Goal: Task Accomplishment & Management: Complete application form

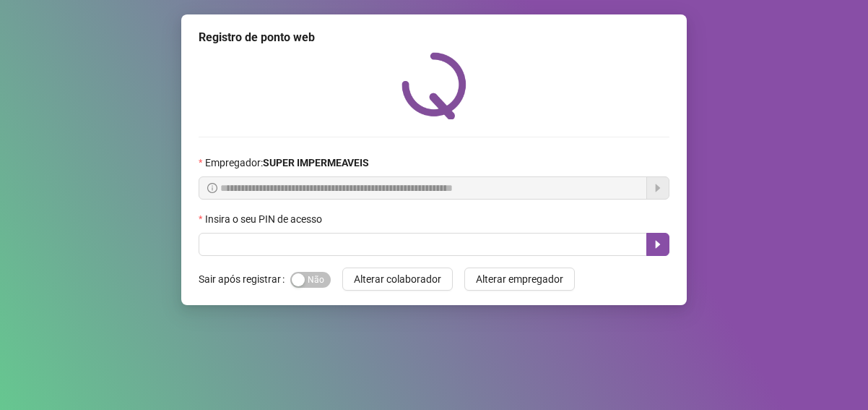
click at [457, 246] on input "text" at bounding box center [423, 244] width 449 height 23
type input "*****"
click at [659, 247] on icon "caret-right" at bounding box center [658, 244] width 12 height 12
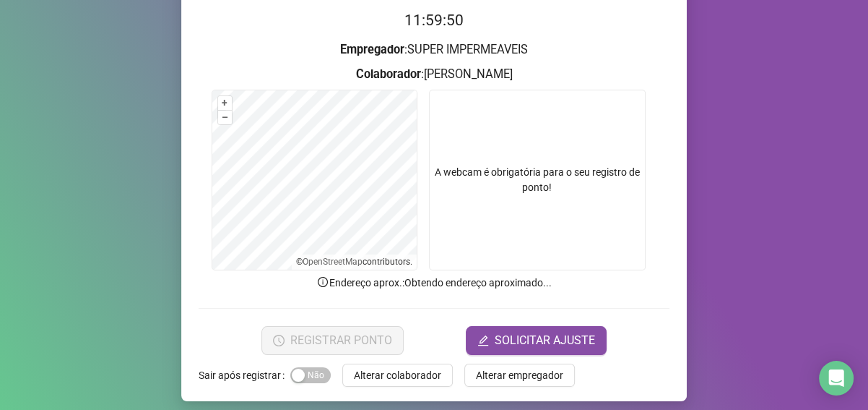
scroll to position [154, 0]
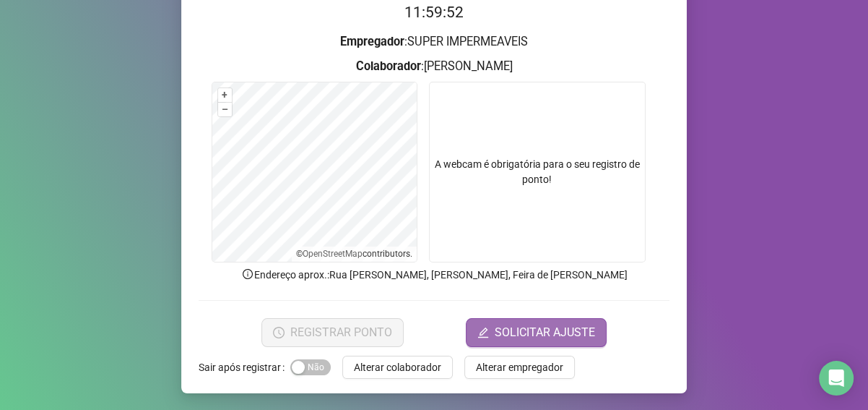
click at [581, 326] on span "SOLICITAR AJUSTE" at bounding box center [545, 332] width 100 height 17
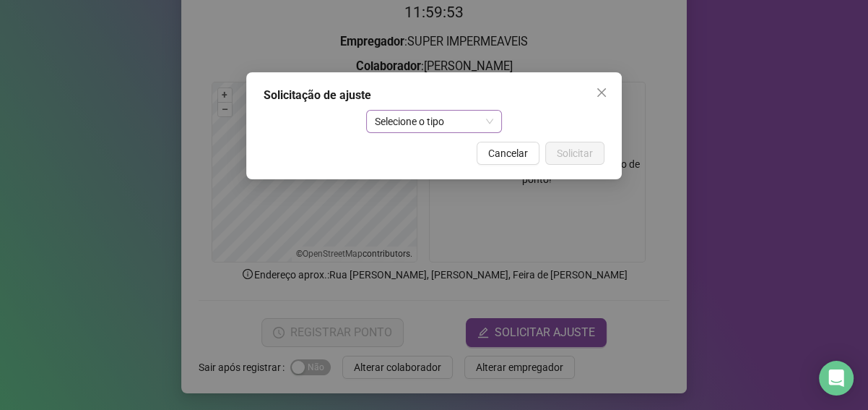
drag, startPoint x: 415, startPoint y: 98, endPoint x: 416, endPoint y: 112, distance: 13.7
click at [416, 112] on div "Solicitação de ajuste Selecione o tipo Cancelar Solicitar" at bounding box center [434, 125] width 376 height 107
drag, startPoint x: 416, startPoint y: 112, endPoint x: 414, endPoint y: 121, distance: 9.6
click at [416, 114] on span "Selecione o tipo" at bounding box center [434, 122] width 119 height 22
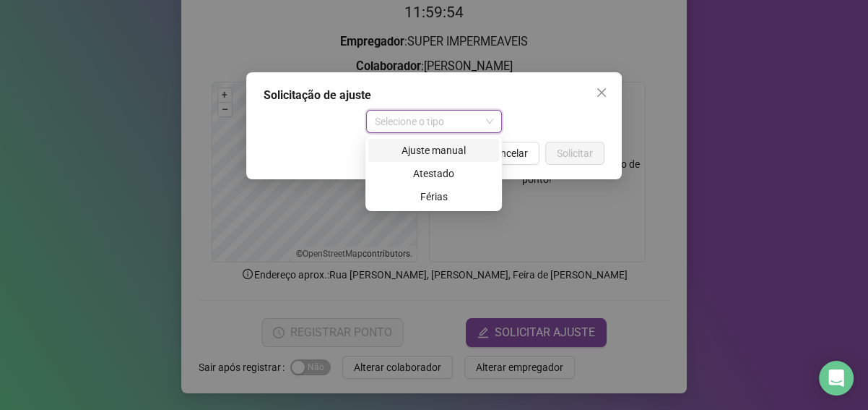
click at [417, 152] on div "Ajuste manual" at bounding box center [433, 150] width 113 height 16
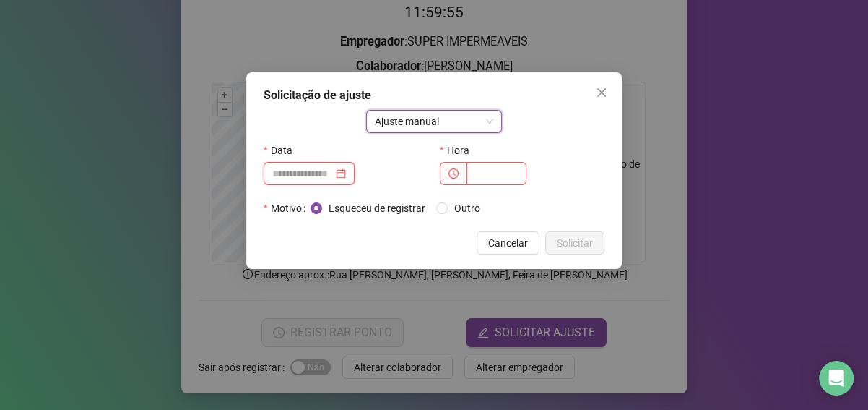
click at [328, 177] on input at bounding box center [302, 173] width 61 height 16
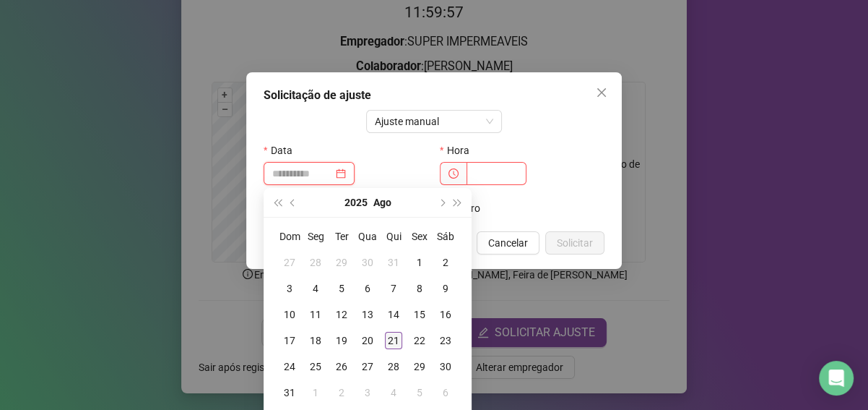
type input "**********"
click at [402, 342] on div "21" at bounding box center [393, 340] width 17 height 17
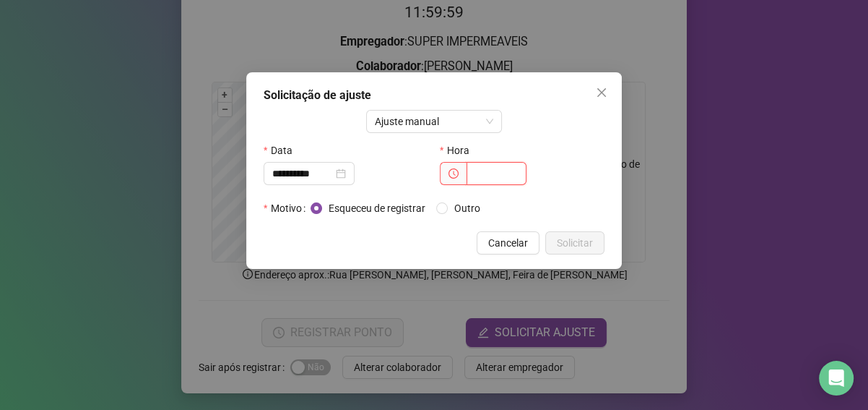
click at [478, 168] on input "text" at bounding box center [497, 173] width 60 height 23
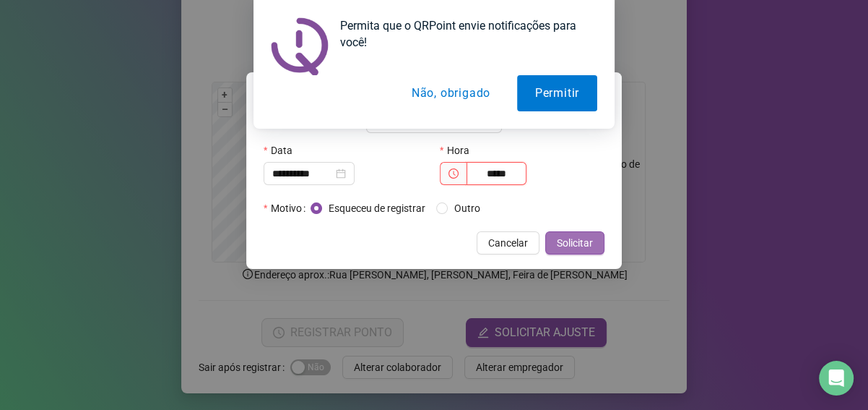
type input "*****"
click at [568, 244] on span "Solicitar" at bounding box center [575, 243] width 36 height 16
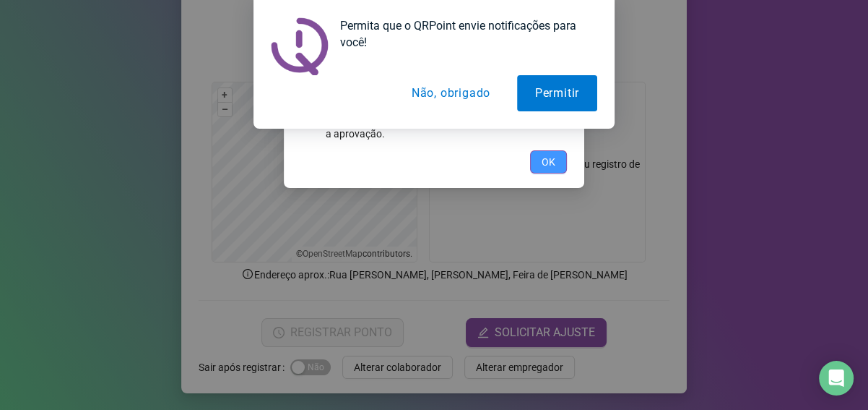
click at [538, 157] on button "OK" at bounding box center [548, 161] width 37 height 23
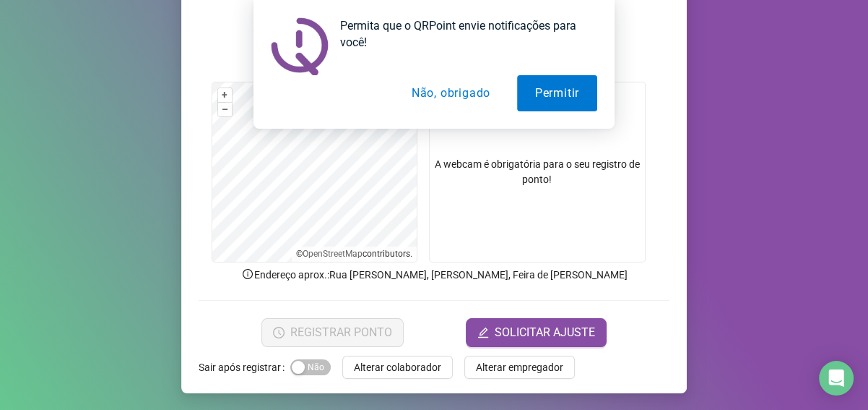
click at [454, 98] on button "Não, obrigado" at bounding box center [451, 93] width 115 height 36
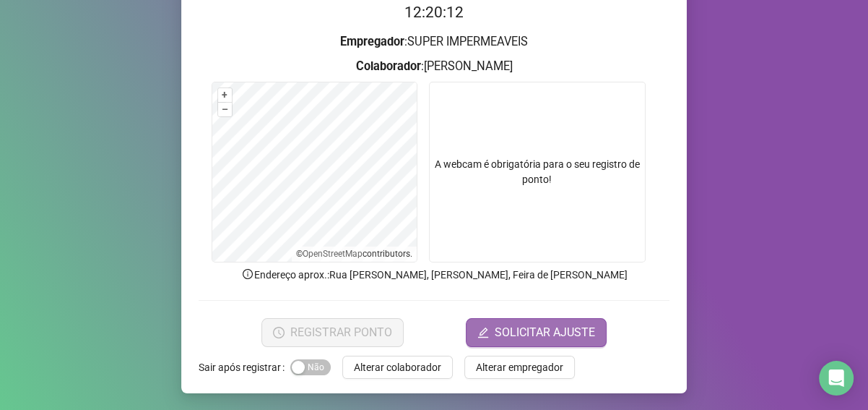
click at [545, 329] on span "SOLICITAR AJUSTE" at bounding box center [545, 332] width 100 height 17
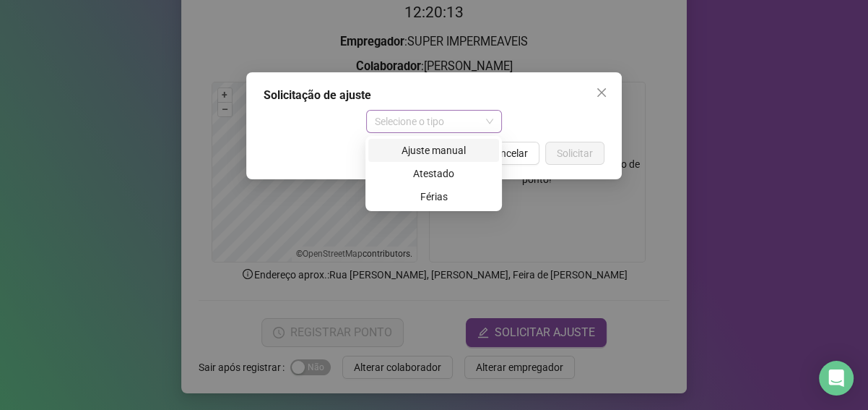
click at [483, 123] on span "Selecione o tipo" at bounding box center [434, 122] width 119 height 22
click at [470, 141] on div "Ajuste manual" at bounding box center [433, 150] width 131 height 23
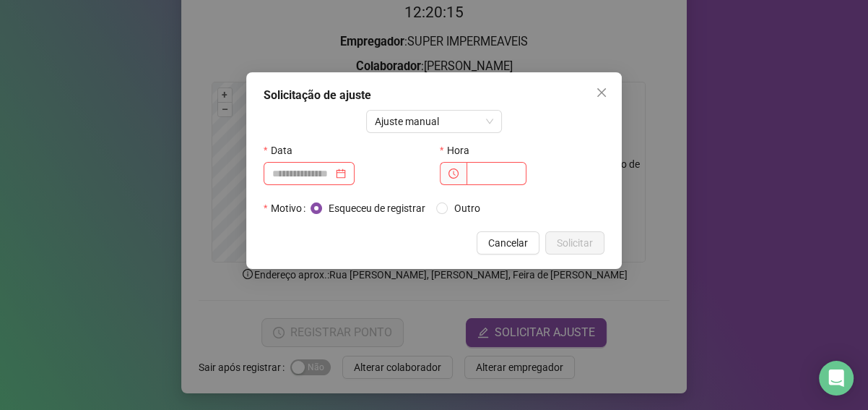
click at [249, 171] on div "Solicitação de ajuste Ajuste manual Data Hora Motivo Esqueceu de registrar Outr…" at bounding box center [434, 170] width 376 height 196
click at [302, 176] on input at bounding box center [302, 173] width 61 height 16
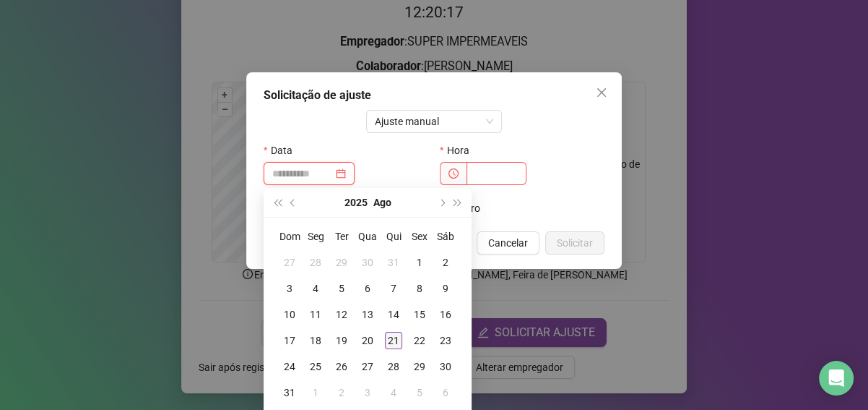
type input "**********"
click at [394, 341] on div "21" at bounding box center [393, 340] width 17 height 17
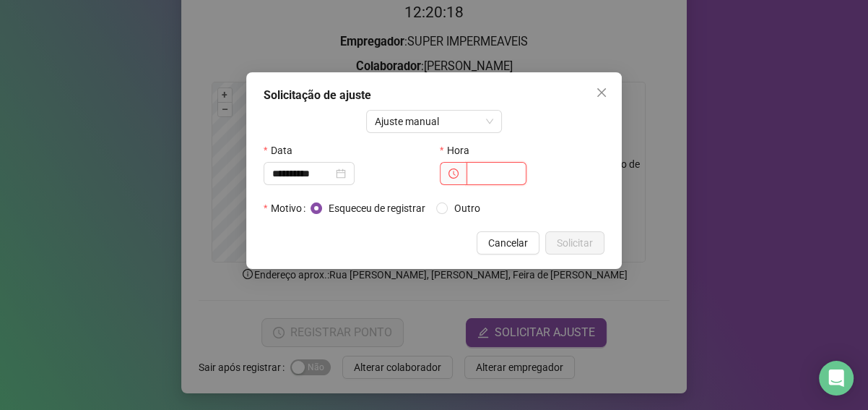
click at [500, 179] on input "text" at bounding box center [497, 173] width 60 height 23
type input "*****"
click at [573, 248] on span "Solicitar" at bounding box center [575, 243] width 36 height 16
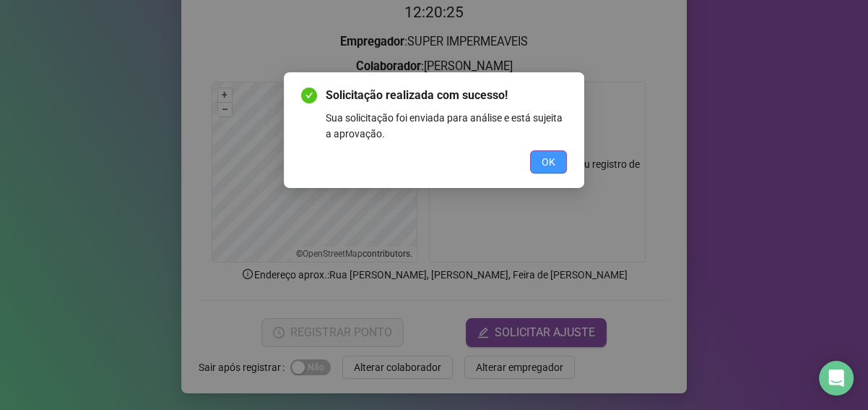
click at [558, 170] on button "OK" at bounding box center [548, 161] width 37 height 23
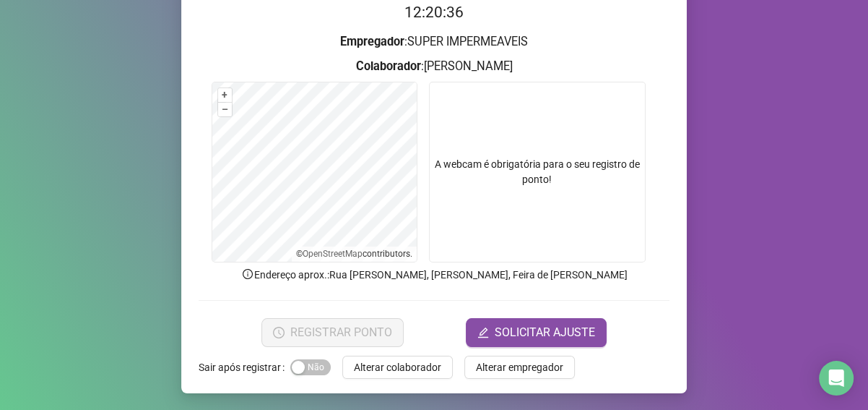
scroll to position [82, 0]
